Goal: Information Seeking & Learning: Learn about a topic

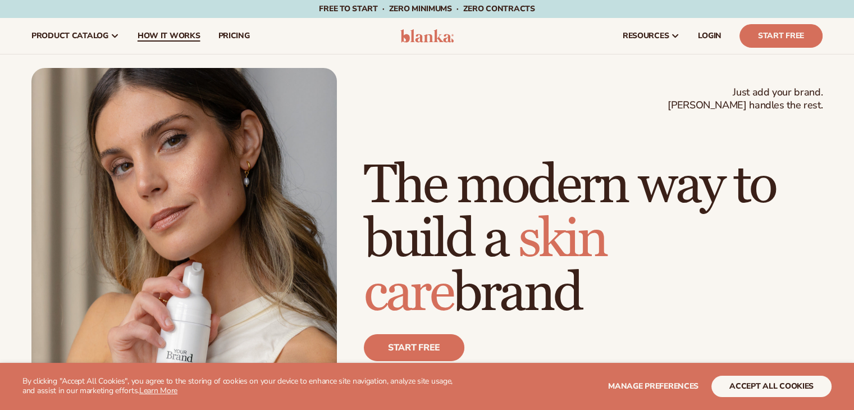
click at [168, 39] on span "How It Works" at bounding box center [169, 35] width 63 height 9
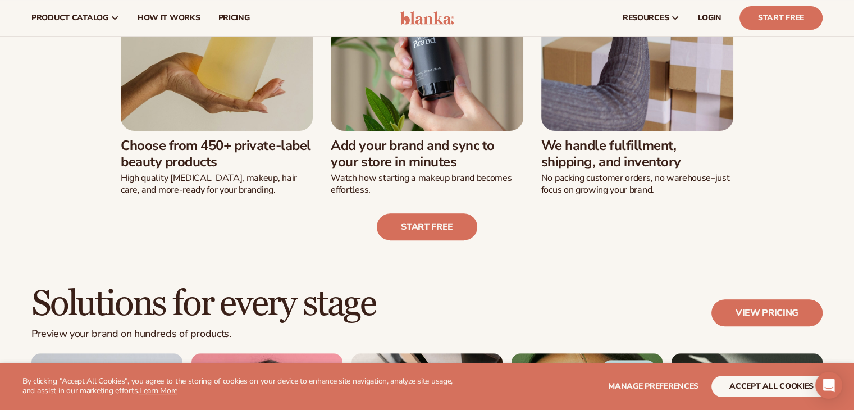
scroll to position [281, 0]
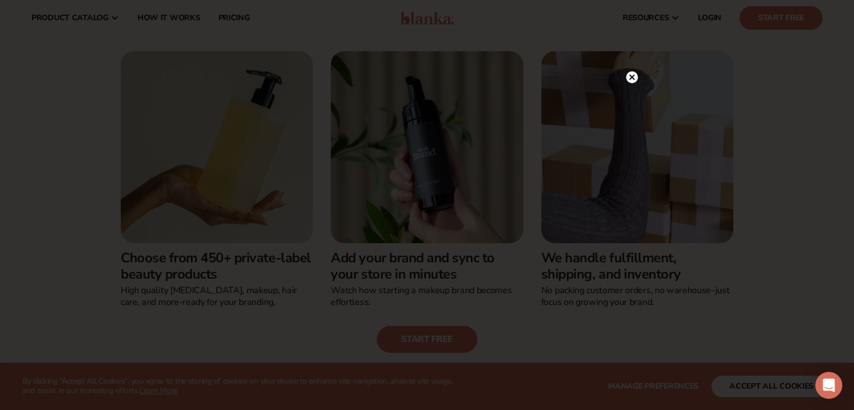
click at [628, 54] on div at bounding box center [427, 205] width 854 height 410
click at [632, 73] on circle at bounding box center [632, 77] width 12 height 12
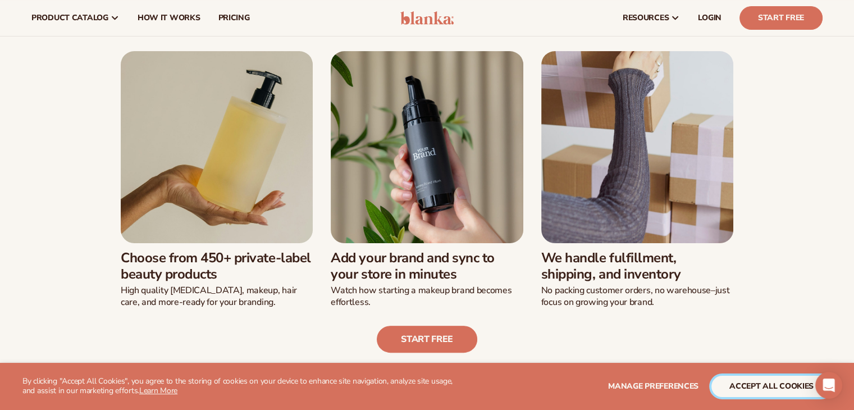
click at [736, 387] on button "accept all cookies" at bounding box center [771, 386] width 120 height 21
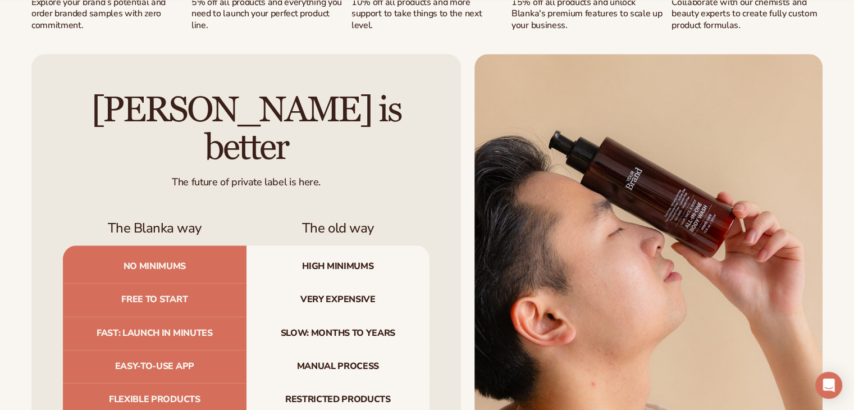
scroll to position [1123, 0]
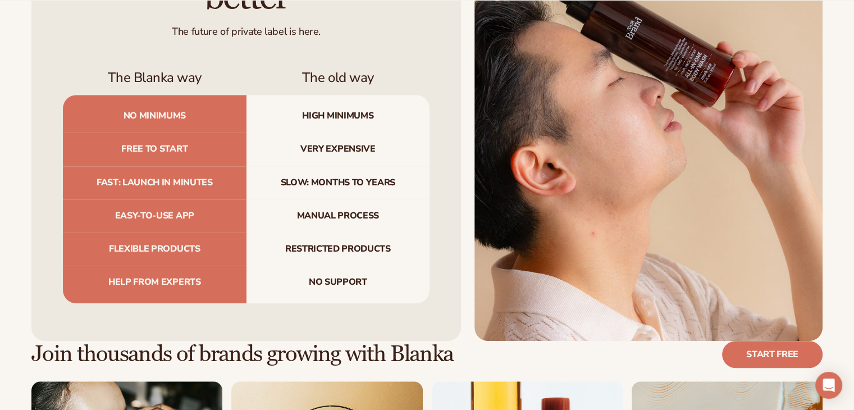
click at [345, 95] on span "High minimums" at bounding box center [339, 114] width 184 height 38
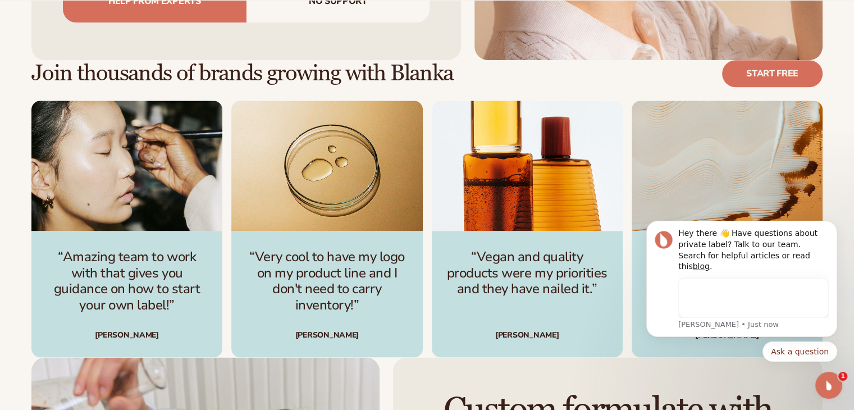
scroll to position [0, 0]
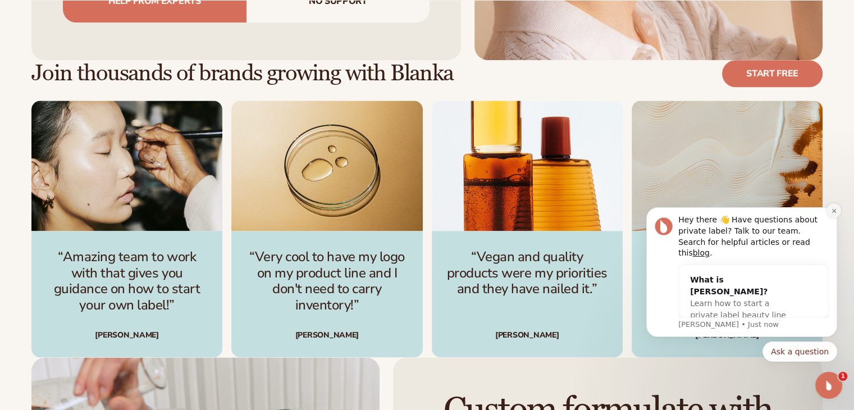
click at [834, 214] on icon "Dismiss notification" at bounding box center [834, 211] width 6 height 6
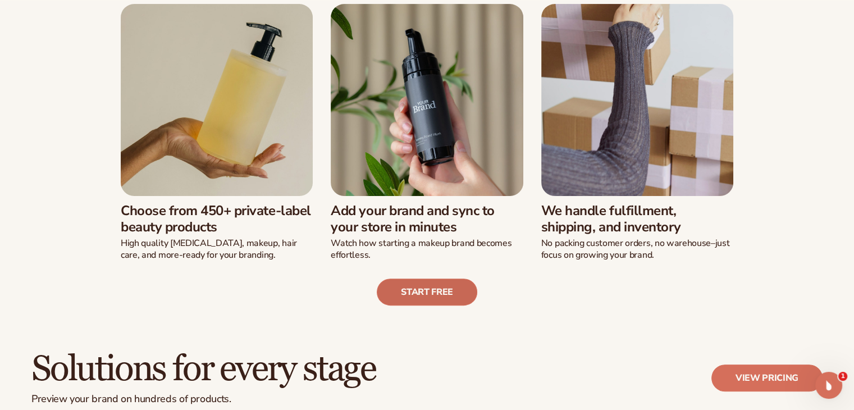
scroll to position [337, 0]
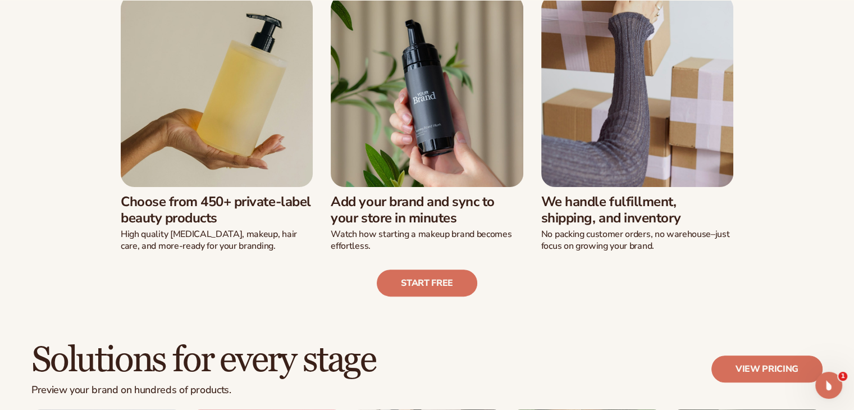
click at [619, 208] on h3 "We handle fulfillment, shipping, and inventory" at bounding box center [637, 210] width 192 height 33
click at [422, 277] on link "Start free" at bounding box center [427, 283] width 101 height 27
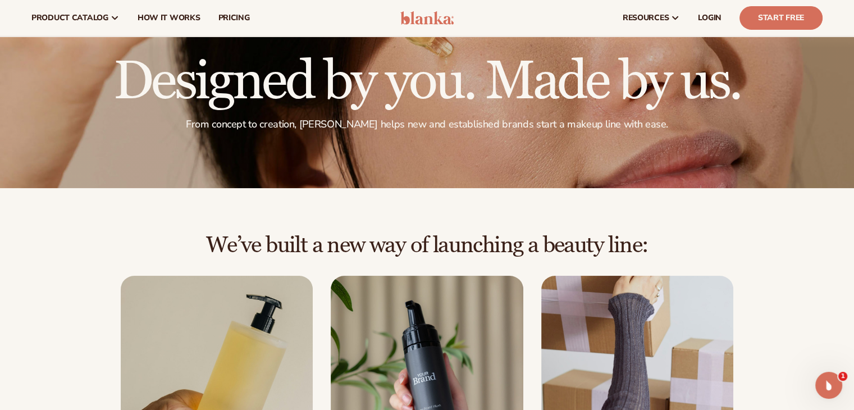
scroll to position [0, 0]
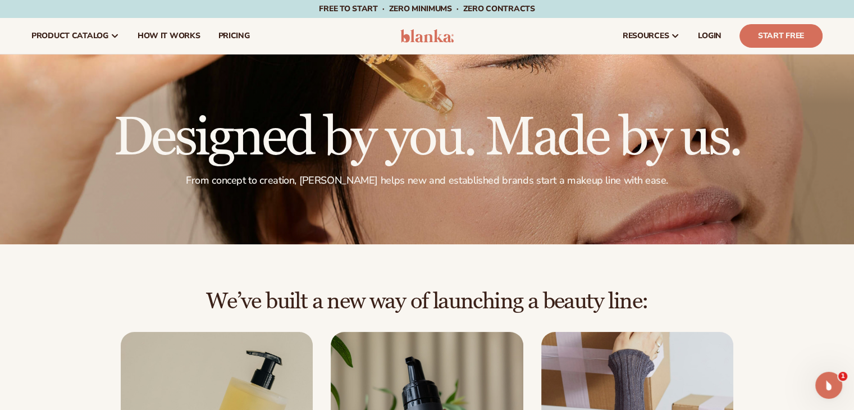
click at [433, 129] on h1 "Designed by you. Made by us." at bounding box center [426, 138] width 627 height 54
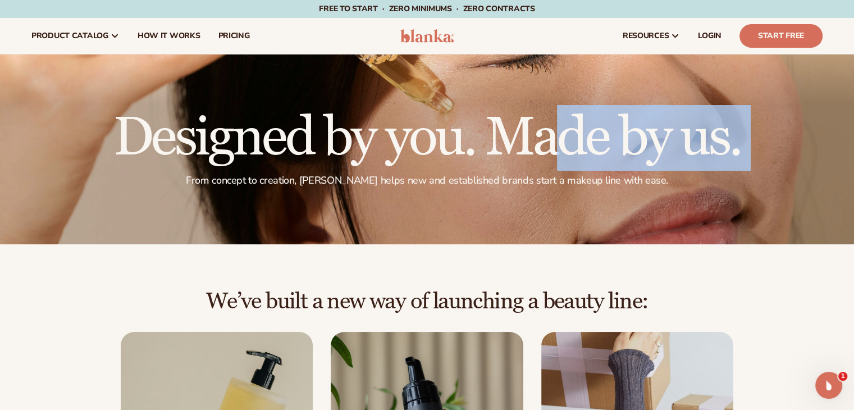
click at [433, 129] on h1 "Designed by you. Made by us." at bounding box center [426, 138] width 627 height 54
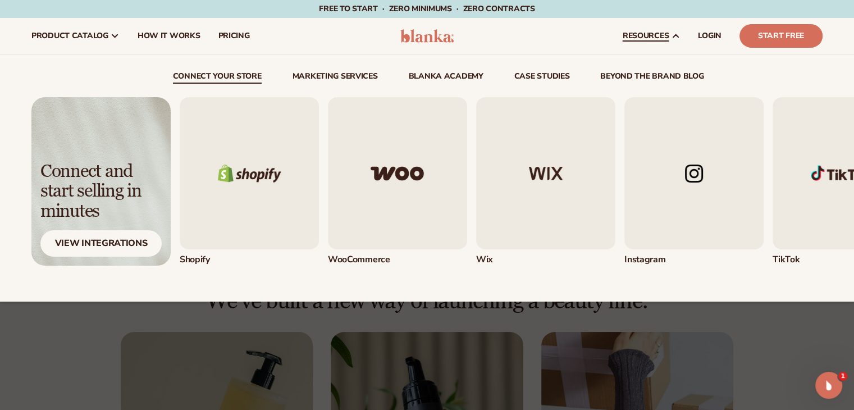
click at [236, 182] on img "1 / 5" at bounding box center [249, 173] width 139 height 152
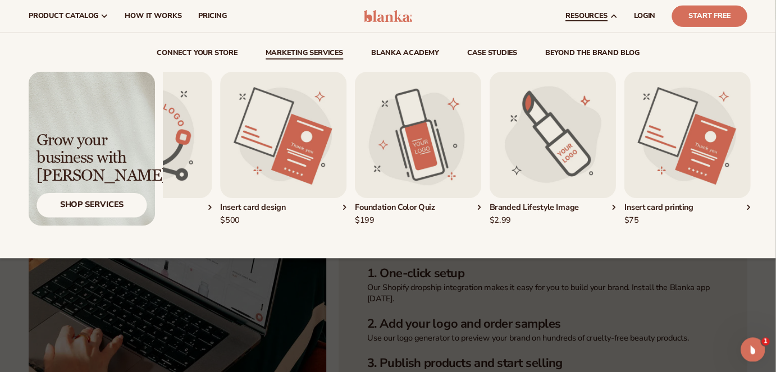
scroll to position [223, 0]
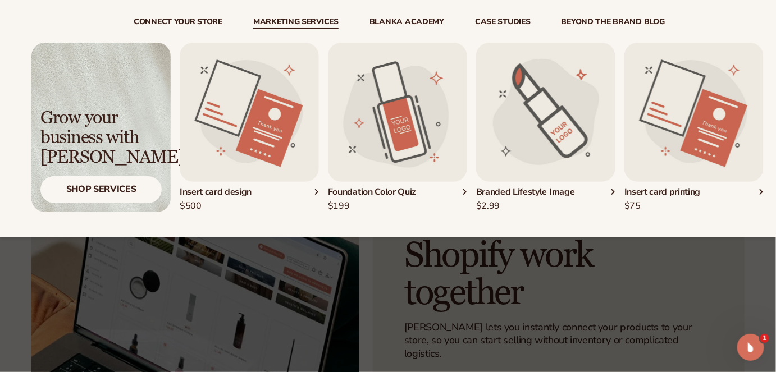
click at [250, 162] on img "2 / 5" at bounding box center [249, 112] width 139 height 139
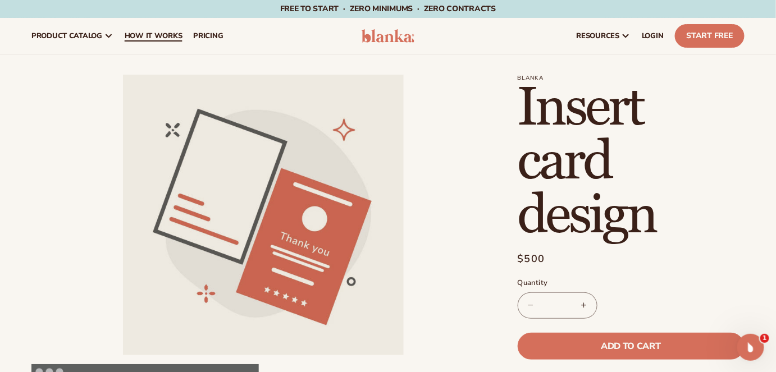
click at [132, 21] on link "How It Works" at bounding box center [153, 36] width 69 height 36
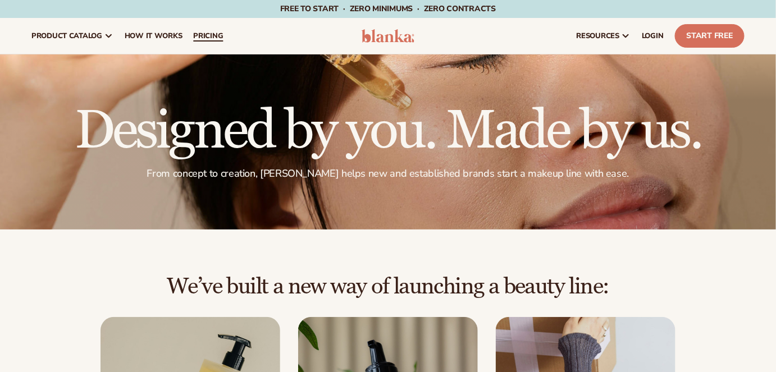
click at [191, 37] on link "pricing" at bounding box center [208, 36] width 41 height 36
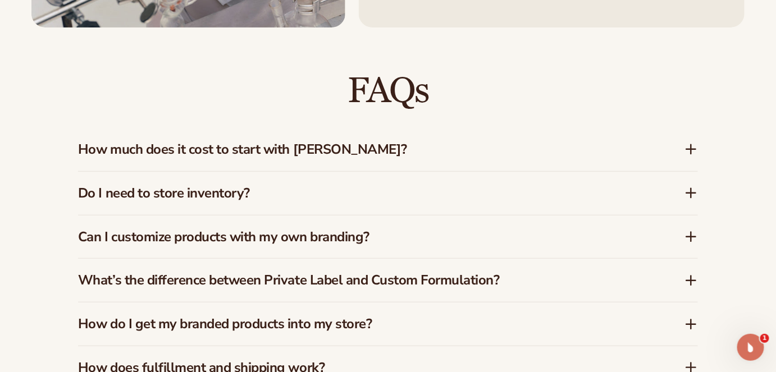
scroll to position [1631, 0]
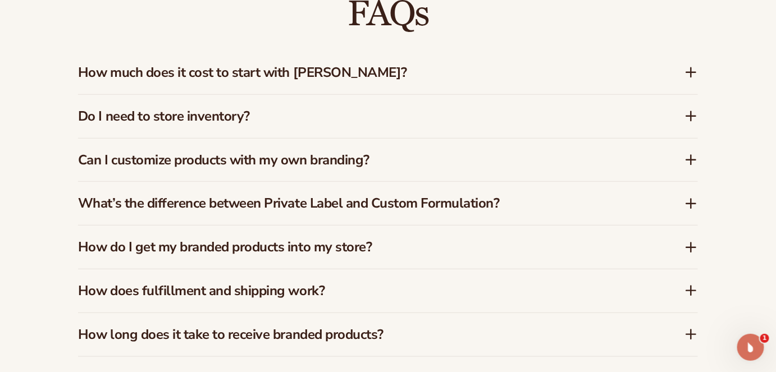
click at [340, 65] on h3 "How much does it cost to start with [PERSON_NAME]?" at bounding box center [364, 73] width 573 height 16
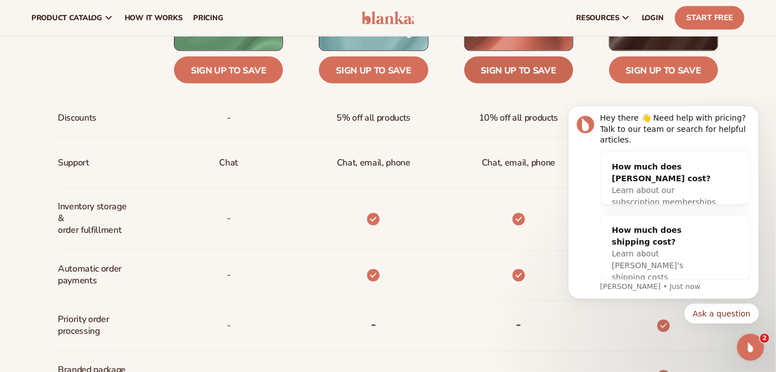
scroll to position [406, 0]
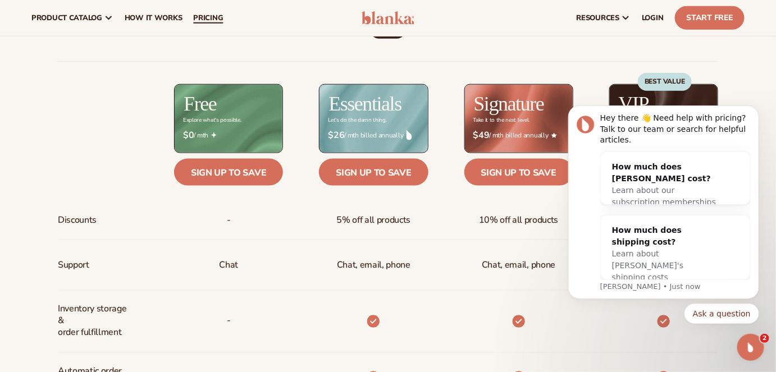
drag, startPoint x: 209, startPoint y: 17, endPoint x: 217, endPoint y: 22, distance: 8.9
click at [209, 17] on span "pricing" at bounding box center [208, 17] width 30 height 9
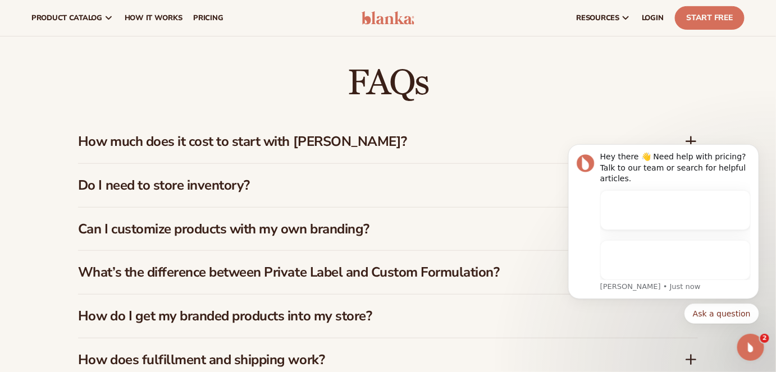
click at [345, 134] on h3 "How much does it cost to start with [PERSON_NAME]?" at bounding box center [364, 142] width 573 height 16
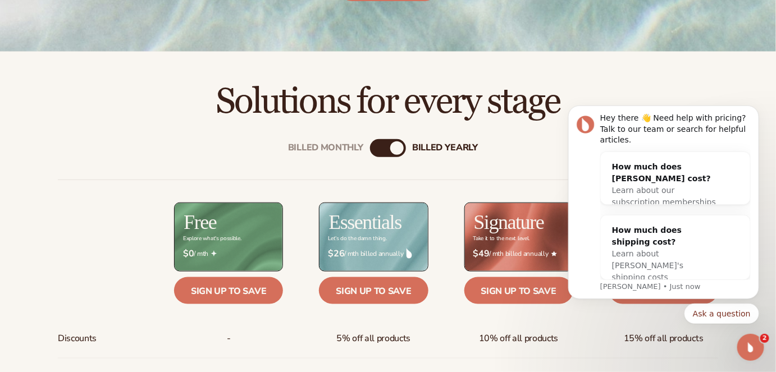
scroll to position [338, 0]
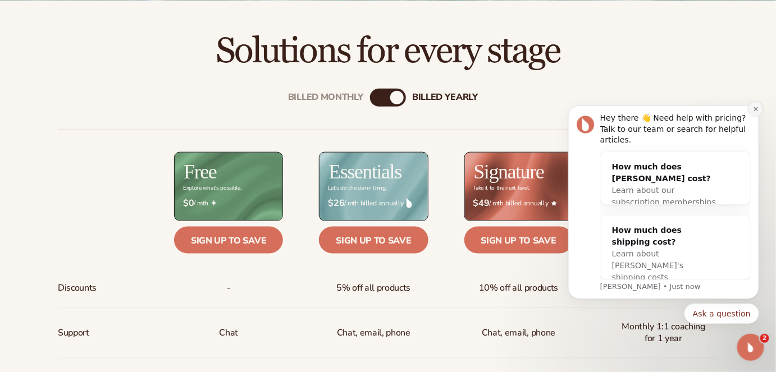
click at [758, 112] on icon "Dismiss notification" at bounding box center [755, 109] width 6 height 6
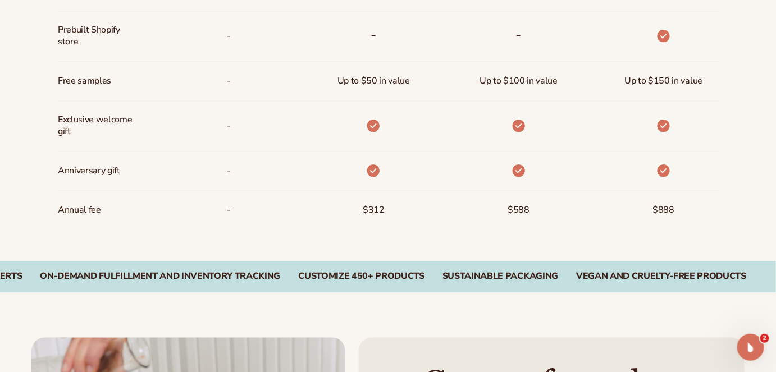
scroll to position [900, 0]
